Goal: Task Accomplishment & Management: Complete application form

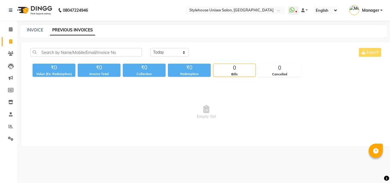
select select "[DATE]"
click at [28, 30] on link "INVOICE" at bounding box center [35, 29] width 16 height 5
select select "service"
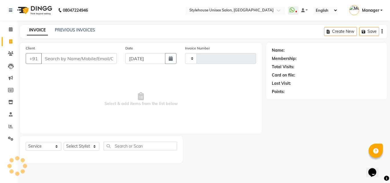
type input "1298"
select select "7906"
click at [67, 61] on input "Client" at bounding box center [79, 58] width 76 height 11
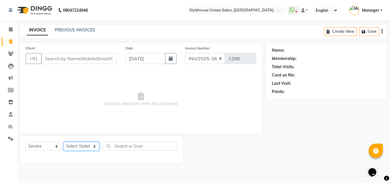
click at [92, 146] on select "Select Stylist [PERSON_NAME] [PERSON_NAME] LIMARANI [PERSON_NAME] Manager Naz […" at bounding box center [82, 146] width 36 height 9
select select "89006"
click at [64, 142] on select "Select Stylist [PERSON_NAME] [PERSON_NAME] LIMARANI [PERSON_NAME] Manager Naz […" at bounding box center [82, 146] width 36 height 9
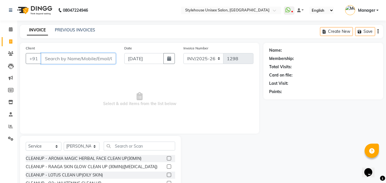
click at [71, 58] on input "Client" at bounding box center [78, 58] width 75 height 11
type input "8018376328"
click at [100, 55] on button "Add Client" at bounding box center [100, 58] width 29 height 11
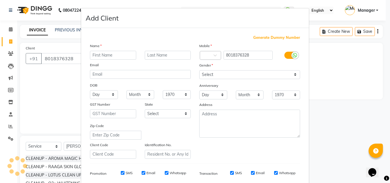
click at [104, 56] on input "text" at bounding box center [113, 55] width 46 height 9
type input "alifya"
drag, startPoint x: 42, startPoint y: 56, endPoint x: 0, endPoint y: 56, distance: 42.0
click at [0, 56] on ngb-modal-window "Add Client Generate Dummy Number Name alifya Email DOB Day 01 02 03 04 05 06 07…" at bounding box center [195, 91] width 390 height 183
type input "[PERSON_NAME]"
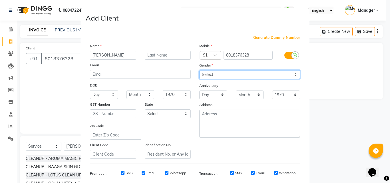
click at [295, 74] on select "Select [DEMOGRAPHIC_DATA] [DEMOGRAPHIC_DATA] Other Prefer Not To Say" at bounding box center [249, 74] width 101 height 9
select select "[DEMOGRAPHIC_DATA]"
click at [199, 70] on select "Select [DEMOGRAPHIC_DATA] [DEMOGRAPHIC_DATA] Other Prefer Not To Say" at bounding box center [249, 74] width 101 height 9
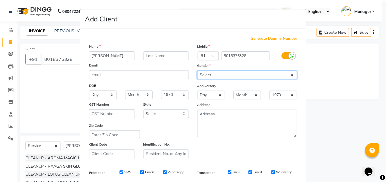
scroll to position [81, 0]
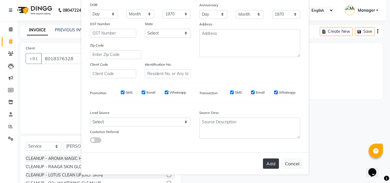
click at [269, 165] on button "Add" at bounding box center [271, 163] width 16 height 10
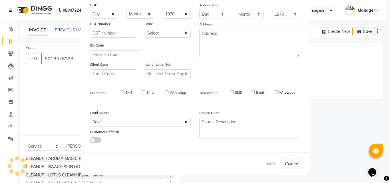
select select
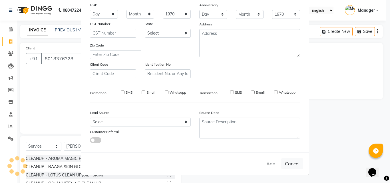
select select
checkbox input "false"
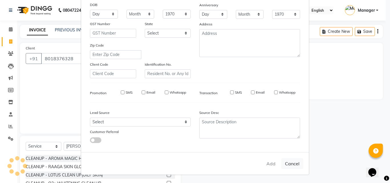
checkbox input "false"
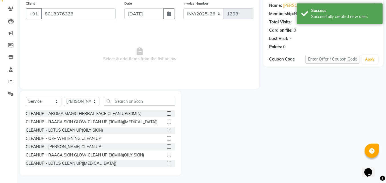
scroll to position [46, 0]
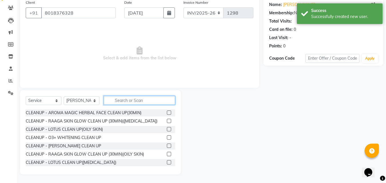
click at [121, 102] on input "text" at bounding box center [139, 100] width 71 height 9
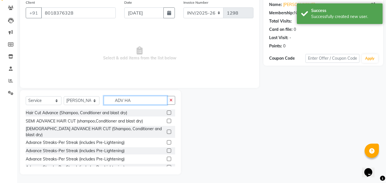
scroll to position [13, 0]
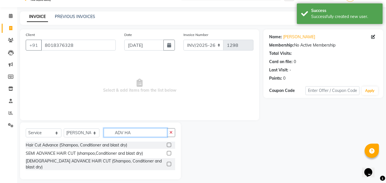
type input "ADV HA"
click at [169, 142] on div at bounding box center [171, 145] width 8 height 7
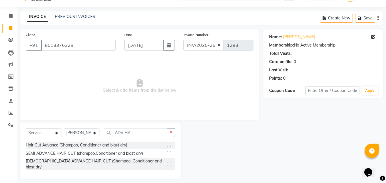
click at [170, 146] on label at bounding box center [169, 145] width 4 height 4
click at [170, 146] on input "checkbox" at bounding box center [169, 145] width 4 height 4
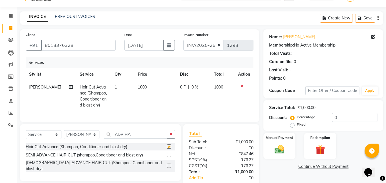
checkbox input "false"
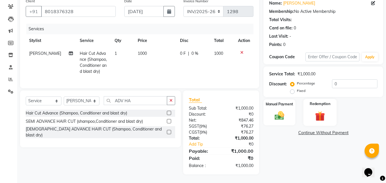
scroll to position [51, 0]
click at [277, 114] on img at bounding box center [279, 115] width 16 height 11
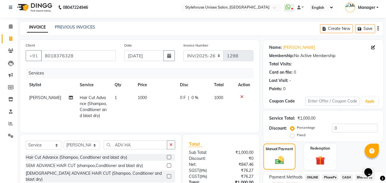
scroll to position [0, 0]
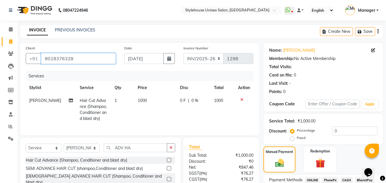
drag, startPoint x: 49, startPoint y: 60, endPoint x: 0, endPoint y: 61, distance: 49.1
click at [0, 61] on app-home "08047224946 Select Location × Stylehouse Unisex Salon, Bhubneshwar WhatsApp Sta…" at bounding box center [193, 115] width 386 height 230
click at [65, 58] on input "Client" at bounding box center [78, 58] width 75 height 11
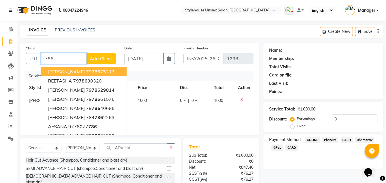
click at [62, 61] on input "786" at bounding box center [63, 58] width 45 height 11
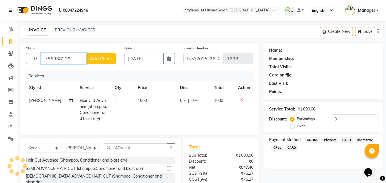
type input "7869382297"
drag, startPoint x: 55, startPoint y: 63, endPoint x: 0, endPoint y: 73, distance: 56.3
click at [0, 73] on app-home "08047224946 Select Location × Stylehouse Unisex Salon, Bhubneshwar WhatsApp Sta…" at bounding box center [193, 115] width 386 height 230
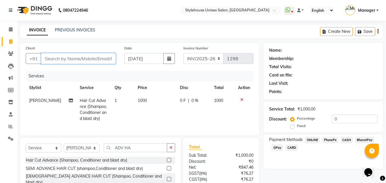
paste input "8018376328"
type input "8018376328"
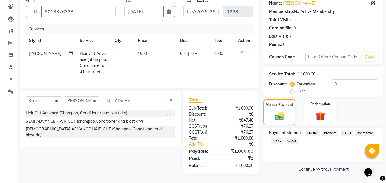
scroll to position [51, 0]
click at [348, 130] on span "CASH" at bounding box center [346, 133] width 12 height 7
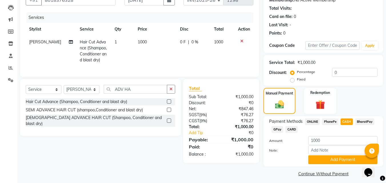
scroll to position [62, 0]
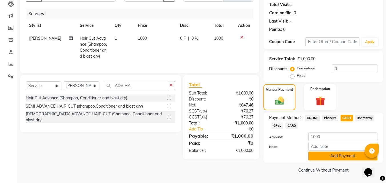
click at [341, 158] on button "Add Payment" at bounding box center [342, 156] width 69 height 9
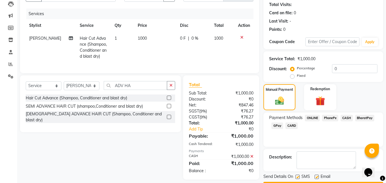
scroll to position [79, 0]
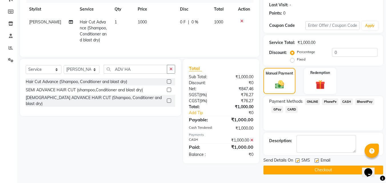
click at [324, 172] on button "Checkout" at bounding box center [323, 170] width 120 height 9
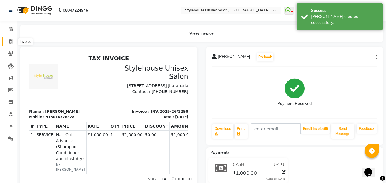
click at [10, 42] on icon at bounding box center [10, 41] width 3 height 4
select select "service"
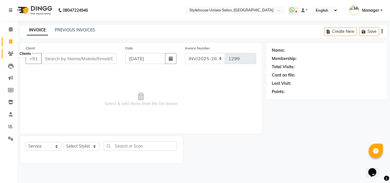
click at [11, 52] on icon at bounding box center [10, 53] width 5 height 4
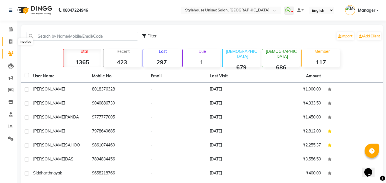
click at [11, 41] on icon at bounding box center [10, 41] width 3 height 4
select select "service"
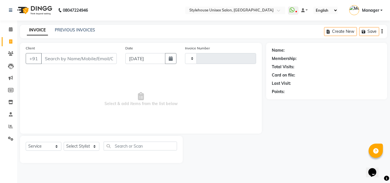
type input "1299"
select select "7906"
click at [73, 29] on link "PREVIOUS INVOICES" at bounding box center [75, 29] width 40 height 5
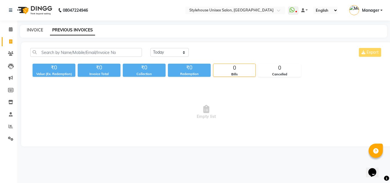
click at [37, 30] on link "INVOICE" at bounding box center [35, 29] width 16 height 5
select select "service"
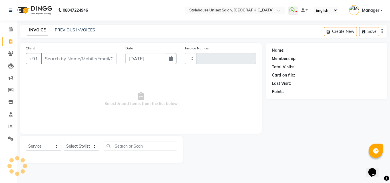
type input "1299"
select select "7906"
click at [71, 30] on link "PREVIOUS INVOICES" at bounding box center [75, 29] width 40 height 5
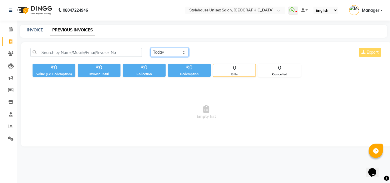
click at [185, 53] on select "[DATE] [DATE] Custom Range" at bounding box center [169, 52] width 38 height 9
click at [150, 48] on select "[DATE] [DATE] Custom Range" at bounding box center [169, 52] width 38 height 9
click at [184, 52] on select "[DATE] [DATE] Custom Range" at bounding box center [169, 52] width 38 height 9
select select "[DATE]"
click at [150, 48] on select "[DATE] [DATE] Custom Range" at bounding box center [169, 52] width 38 height 9
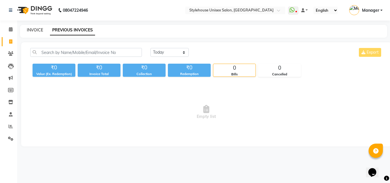
click at [32, 30] on link "INVOICE" at bounding box center [35, 29] width 16 height 5
select select "service"
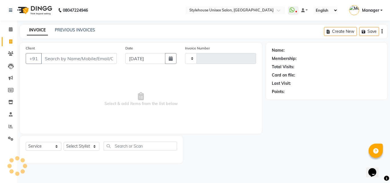
type input "1299"
select select "7906"
click at [74, 30] on link "PREVIOUS INVOICES" at bounding box center [75, 29] width 40 height 5
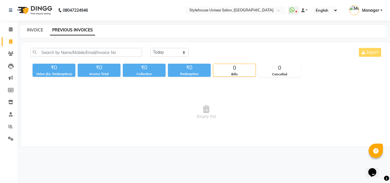
click at [36, 30] on link "INVOICE" at bounding box center [35, 29] width 16 height 5
select select "service"
